Goal: Task Accomplishment & Management: Use online tool/utility

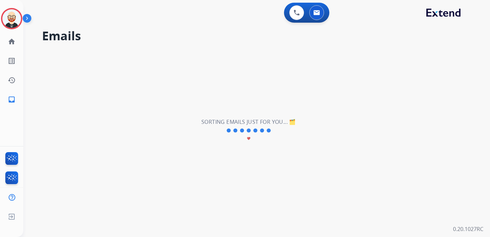
click at [9, 16] on img at bounding box center [11, 18] width 19 height 19
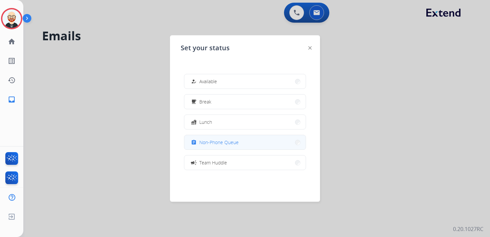
scroll to position [18, 0]
click at [206, 145] on span "Team Huddle" at bounding box center [213, 145] width 28 height 7
